Goal: Obtain resource: Obtain resource

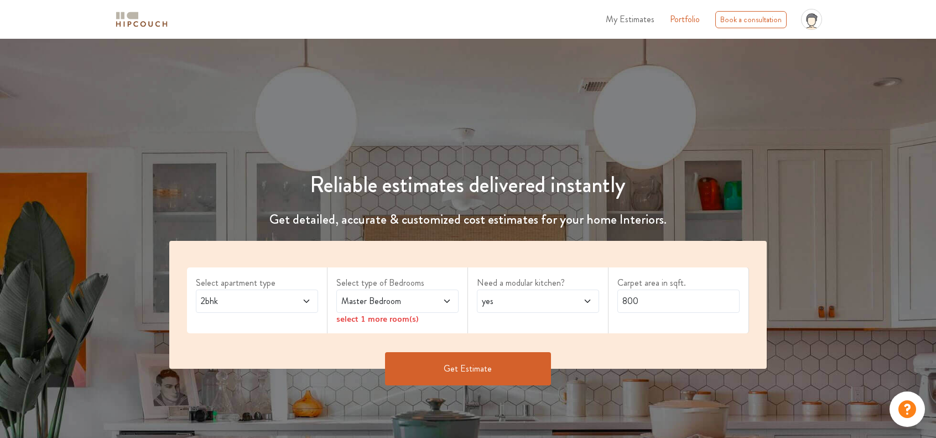
click at [255, 302] on span "2bhk" at bounding box center [241, 300] width 84 height 13
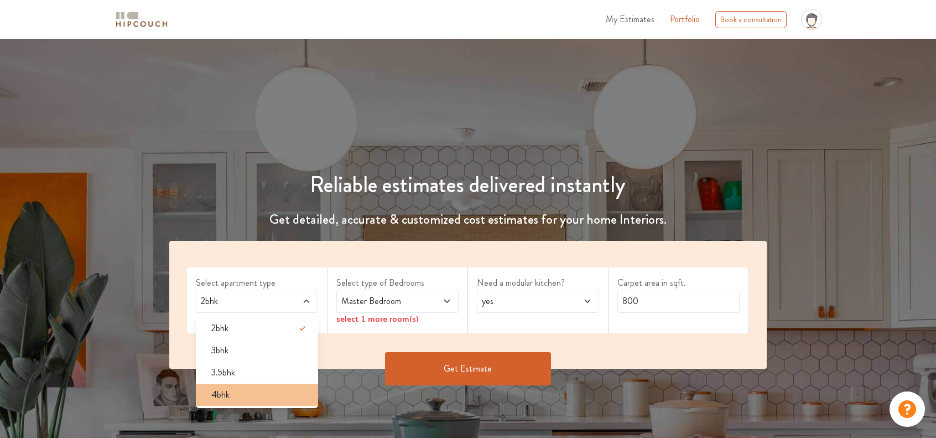
click at [229, 390] on span "4bhk" at bounding box center [220, 394] width 18 height 13
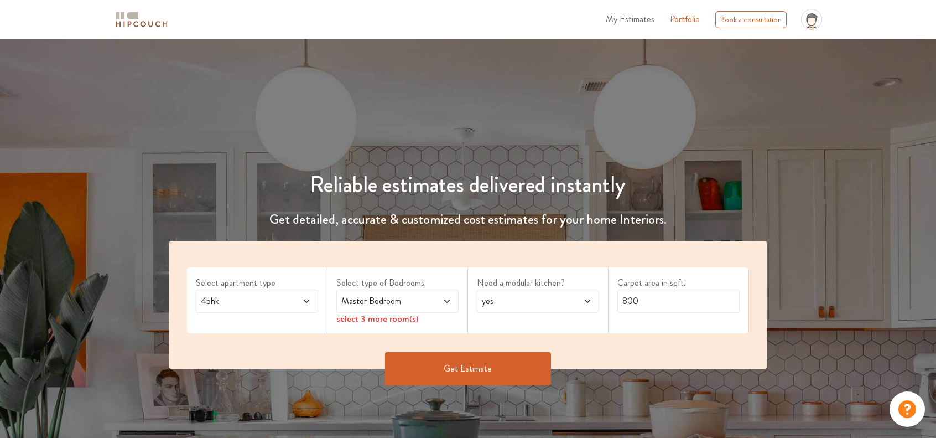
click at [380, 284] on label "Select type of Bedrooms" at bounding box center [397, 282] width 122 height 13
click at [380, 296] on span "Master Bedroom" at bounding box center [381, 300] width 84 height 13
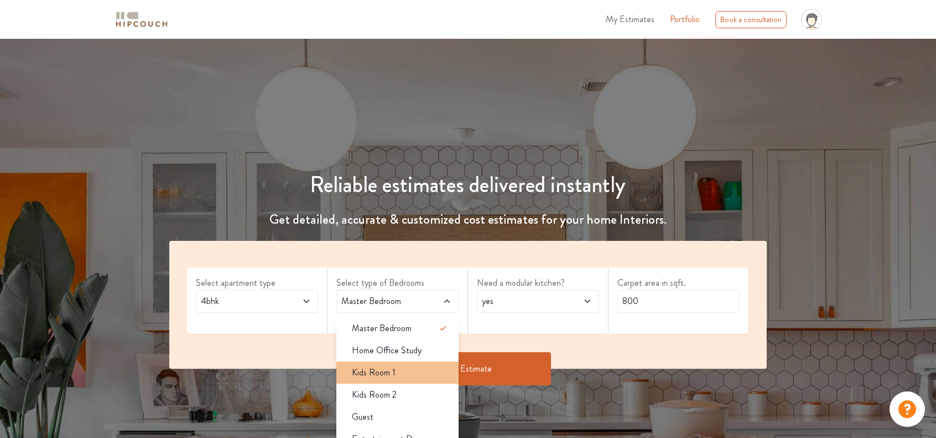
click at [382, 367] on span "Kids Room 1" at bounding box center [374, 372] width 44 height 13
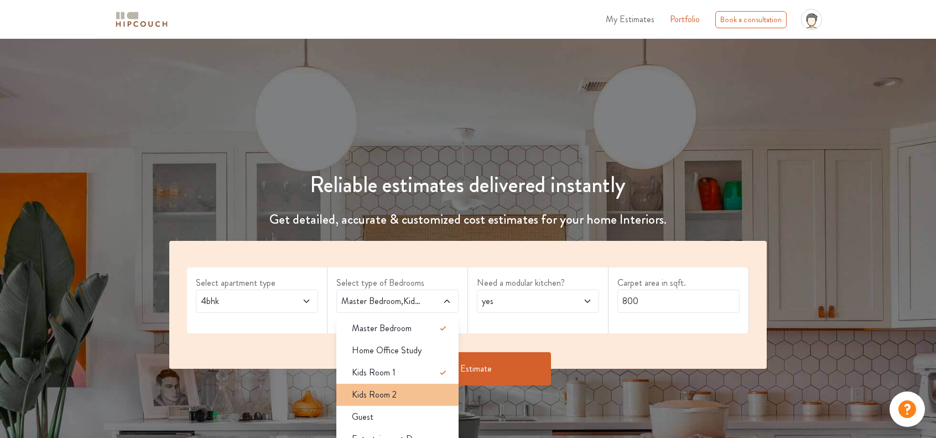
click at [373, 386] on li "Kids Room 2" at bounding box center [397, 395] width 122 height 22
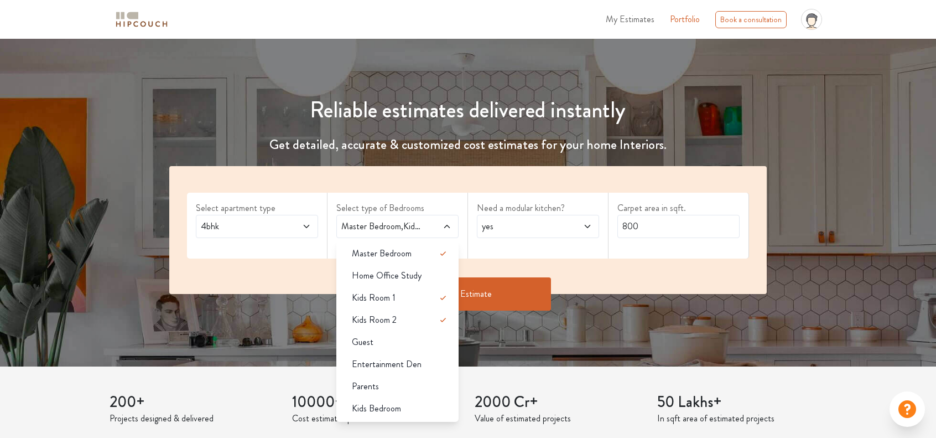
scroll to position [91, 0]
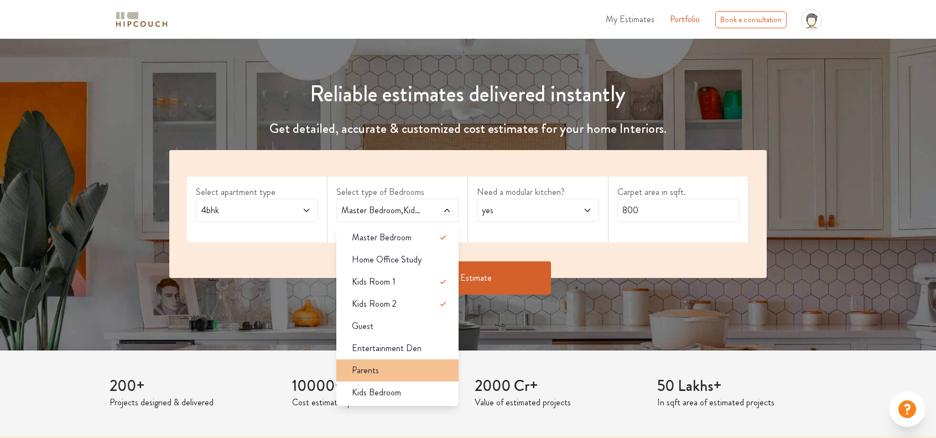
click at [372, 377] on li "Parents" at bounding box center [397, 370] width 122 height 22
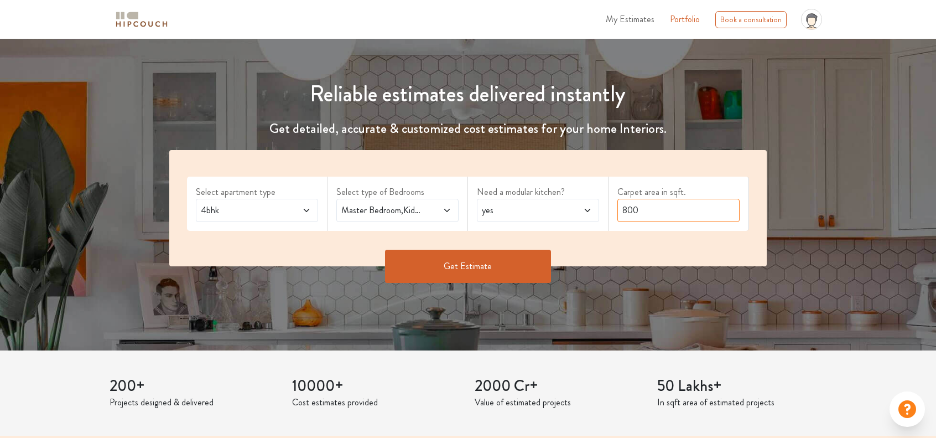
click at [639, 219] on input "800" at bounding box center [679, 210] width 122 height 23
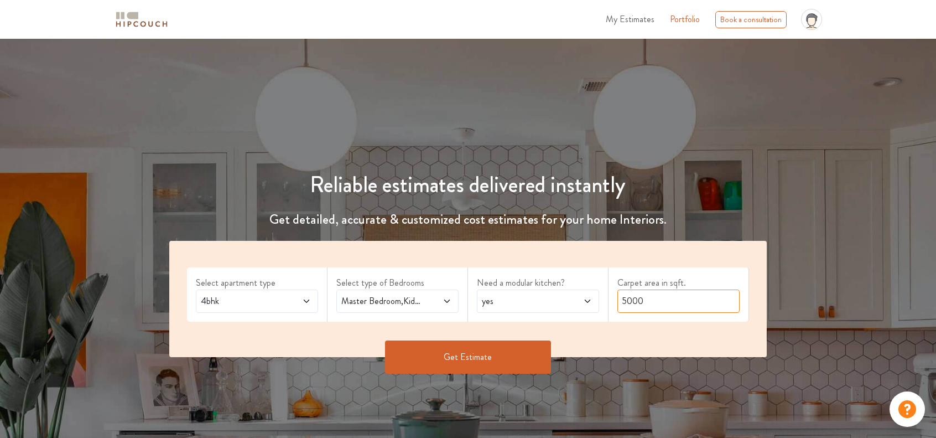
type input "5000"
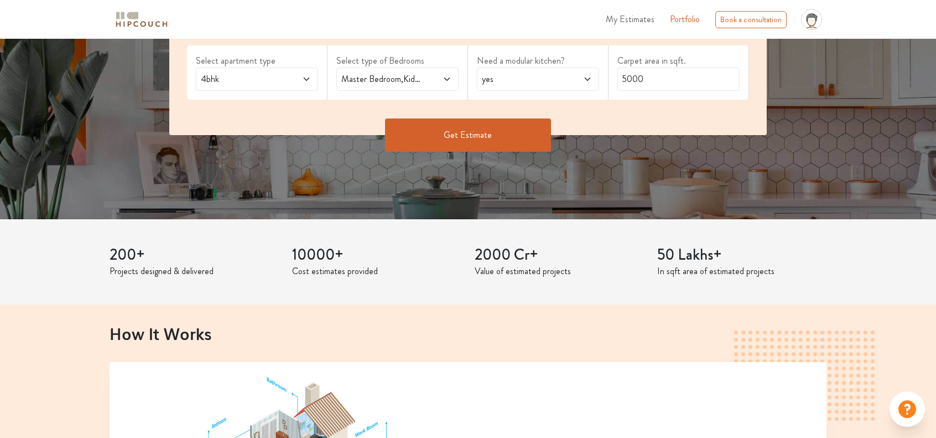
scroll to position [234, 0]
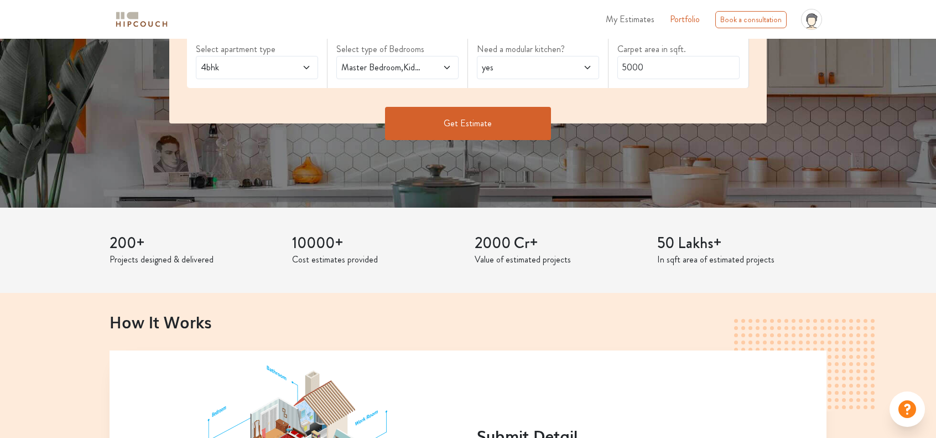
drag, startPoint x: 811, startPoint y: 223, endPoint x: 772, endPoint y: 205, distance: 43.1
click at [811, 223] on div "200+ Projects designed & delivered 10000+ Cost estimates provided 2000 Cr+ Valu…" at bounding box center [468, 250] width 731 height 85
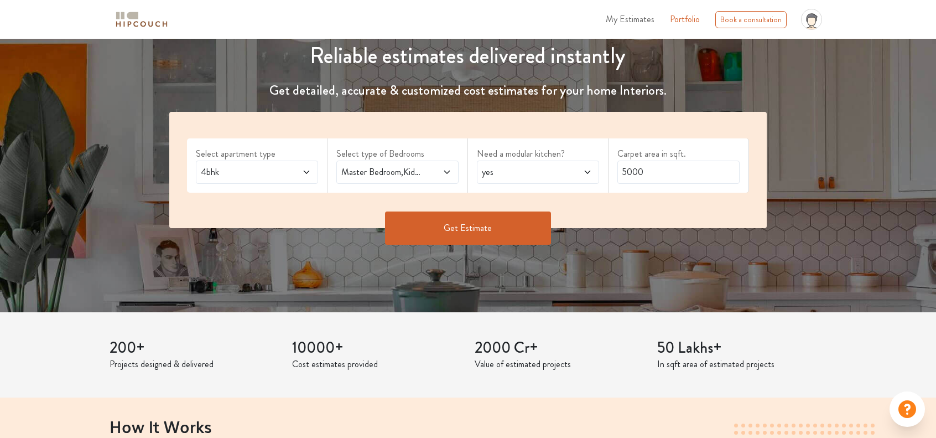
scroll to position [126, 0]
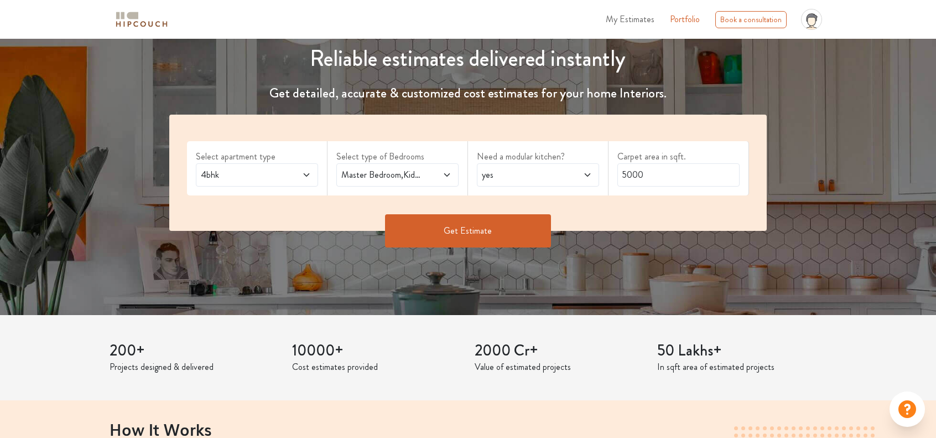
click at [475, 241] on button "Get Estimate" at bounding box center [468, 230] width 166 height 33
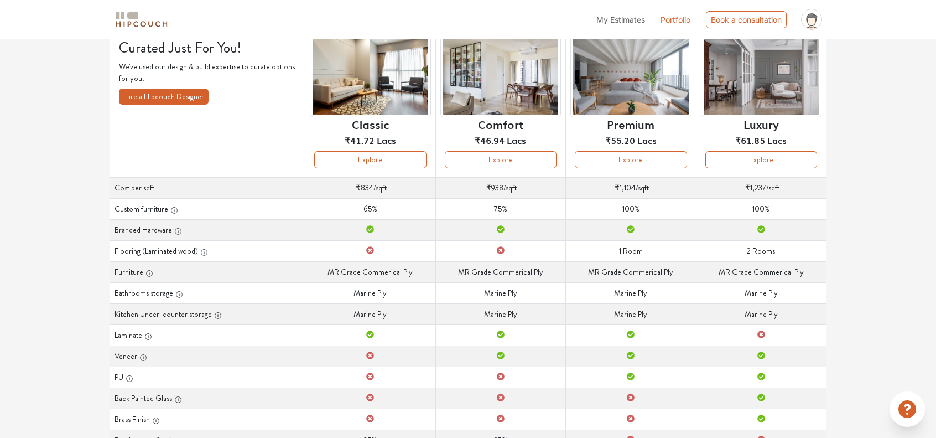
scroll to position [87, 0]
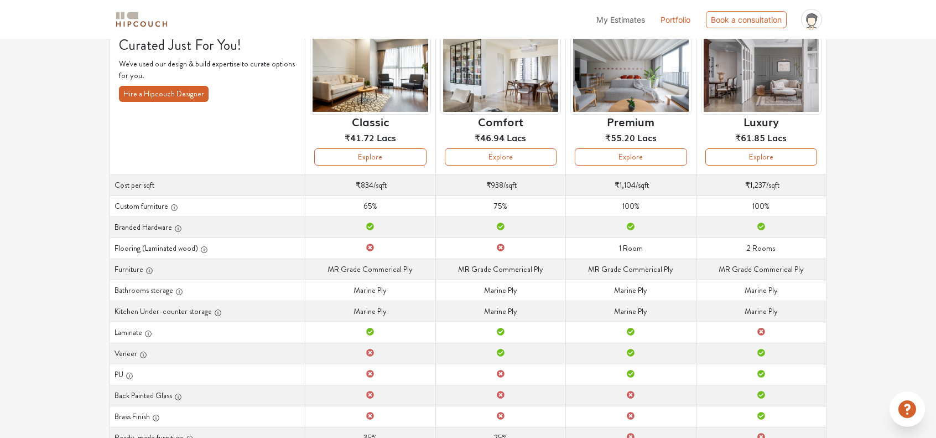
click at [857, 100] on div "Options Summary Details Speak to a Hipcouch Designer Curated Just For You! We'v…" at bounding box center [468, 255] width 936 height 607
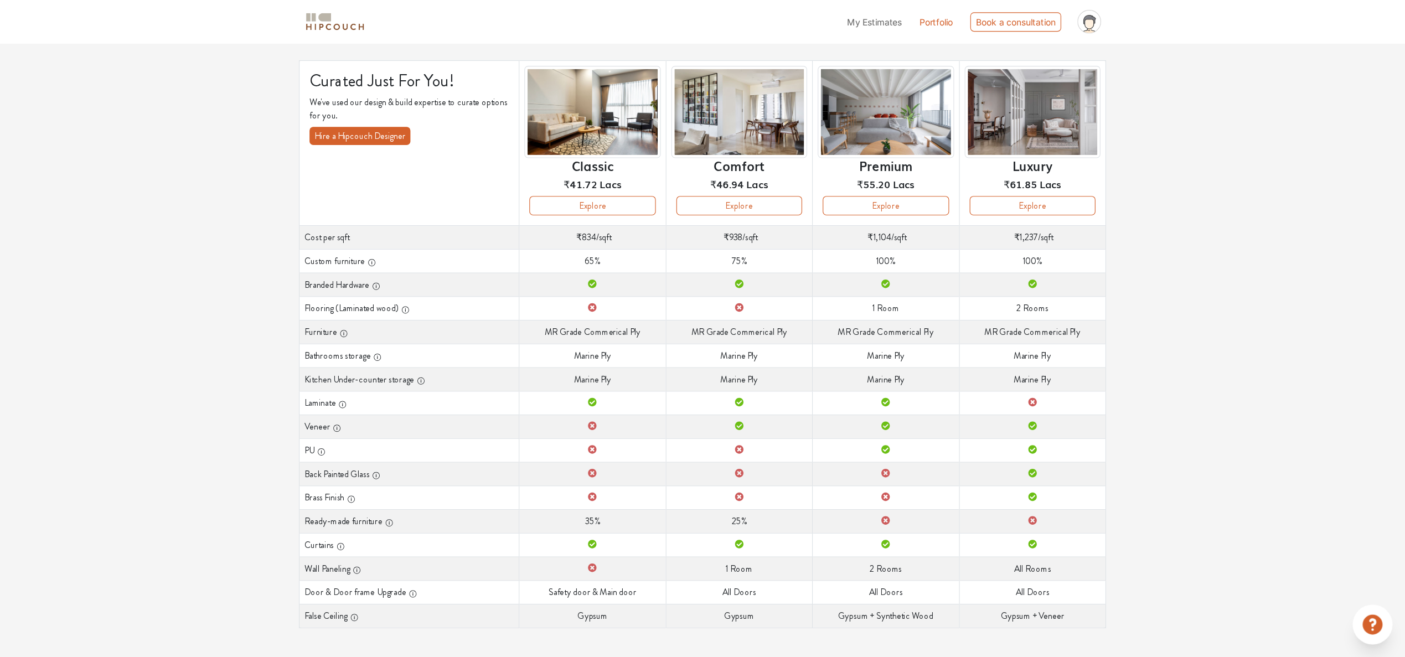
scroll to position [0, 0]
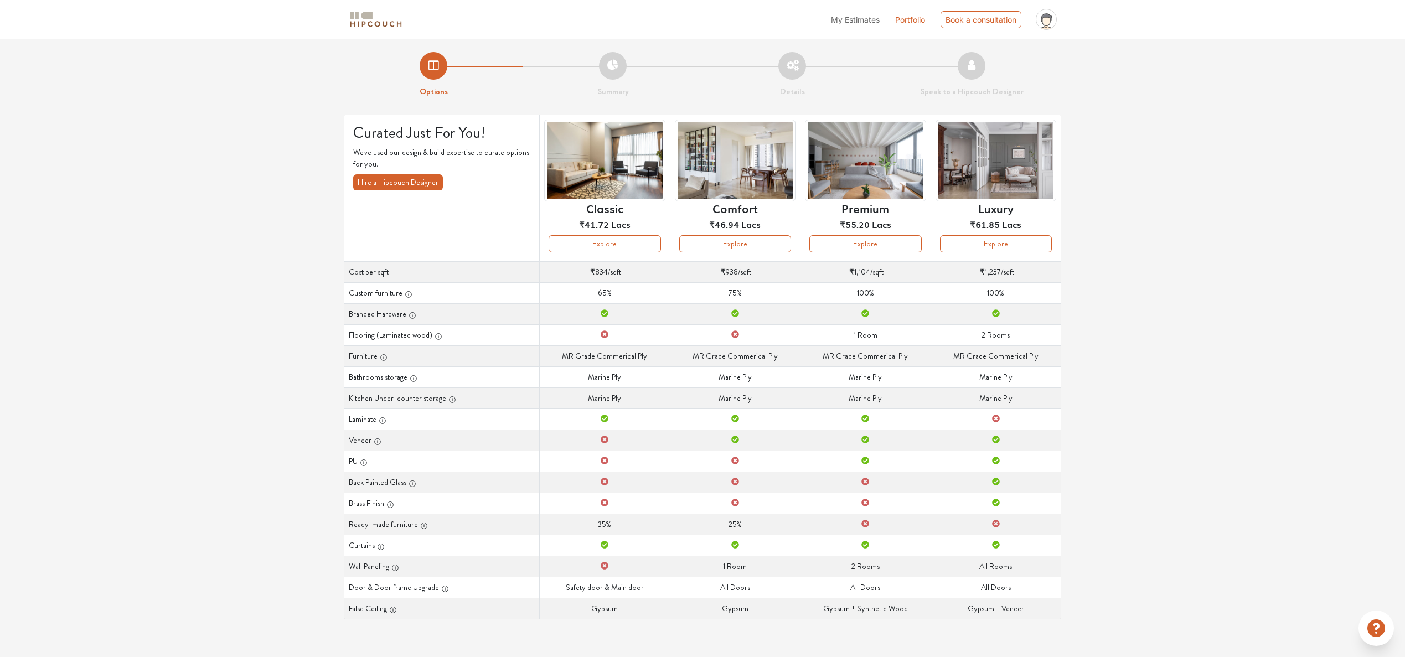
click at [936, 247] on div "Options Summary Details Speak to a Hipcouch Designer Curated Just For You! We'v…" at bounding box center [702, 342] width 1405 height 607
click at [615, 236] on button "Explore" at bounding box center [604, 243] width 112 height 17
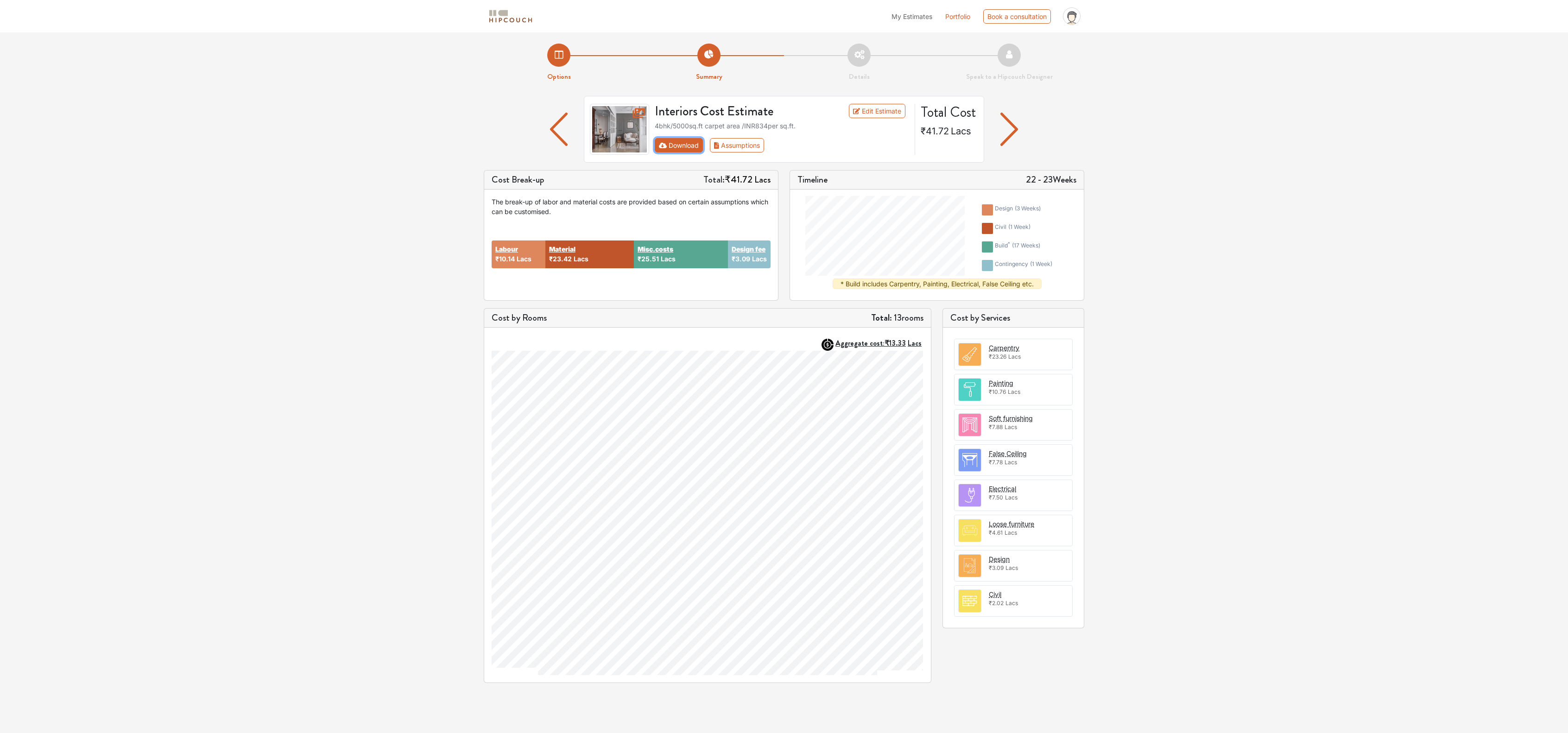
click at [676, 140] on button "Download" at bounding box center [679, 145] width 49 height 14
click at [691, 151] on button "Download" at bounding box center [679, 145] width 49 height 14
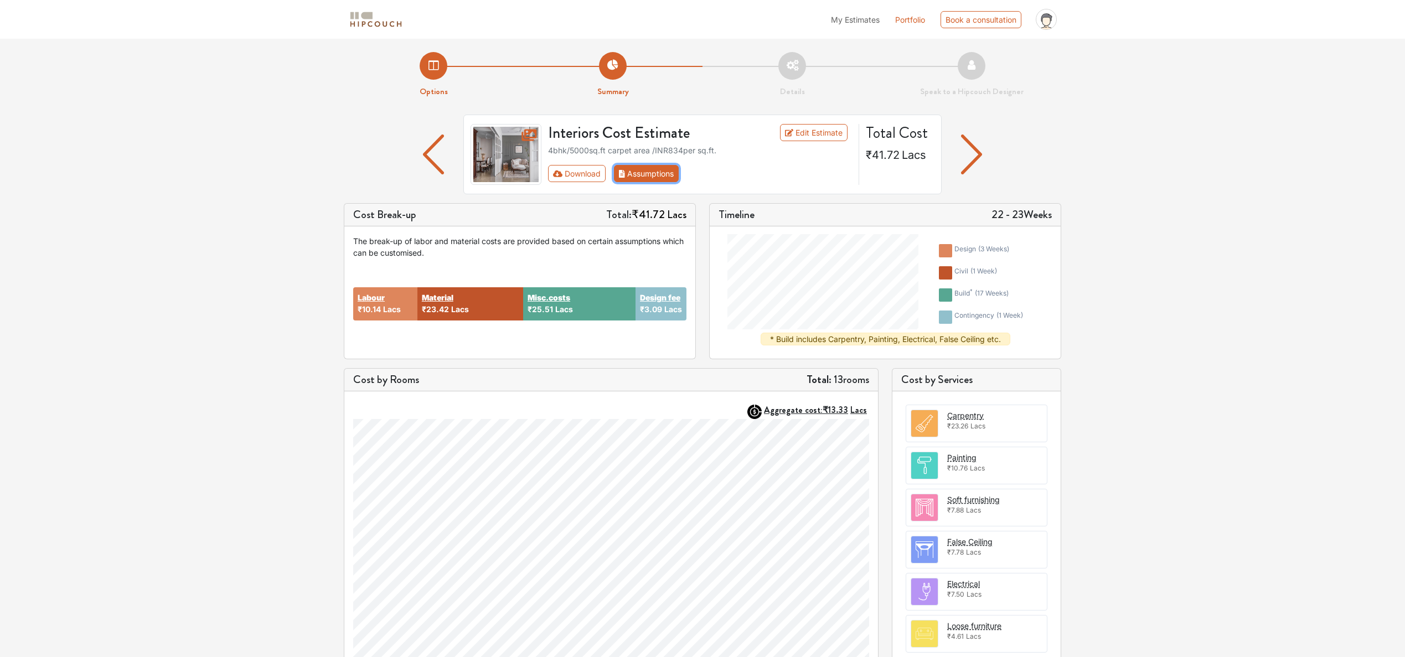
click at [654, 168] on button "Assumptions" at bounding box center [646, 173] width 65 height 17
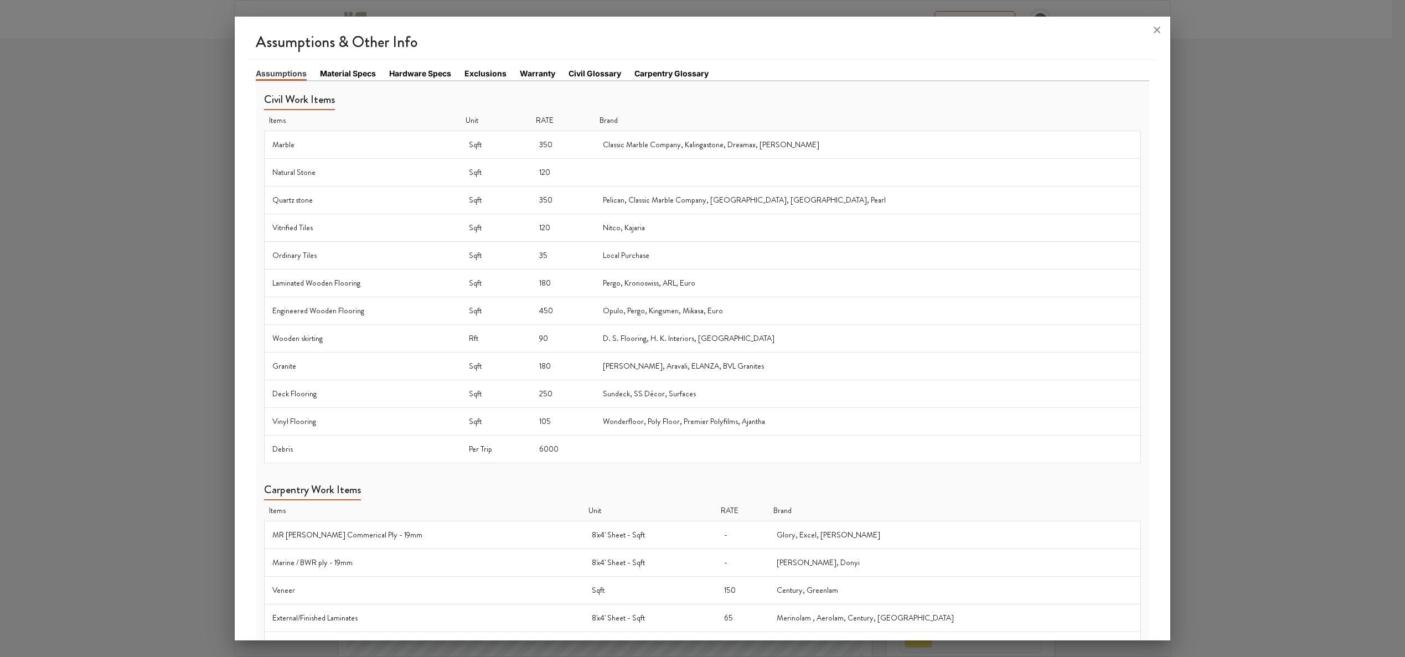
click at [936, 95] on div at bounding box center [702, 328] width 1405 height 657
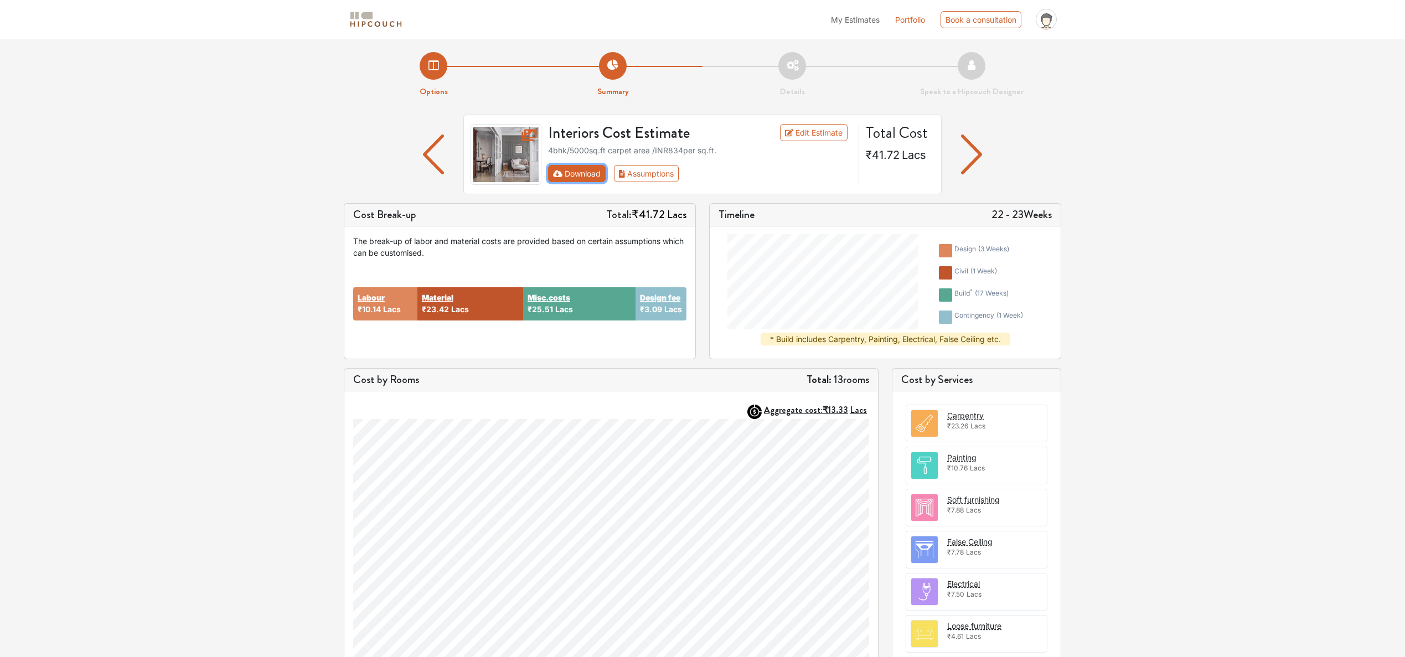
click at [560, 176] on icon "First group" at bounding box center [558, 173] width 10 height 7
